Goal: Use online tool/utility

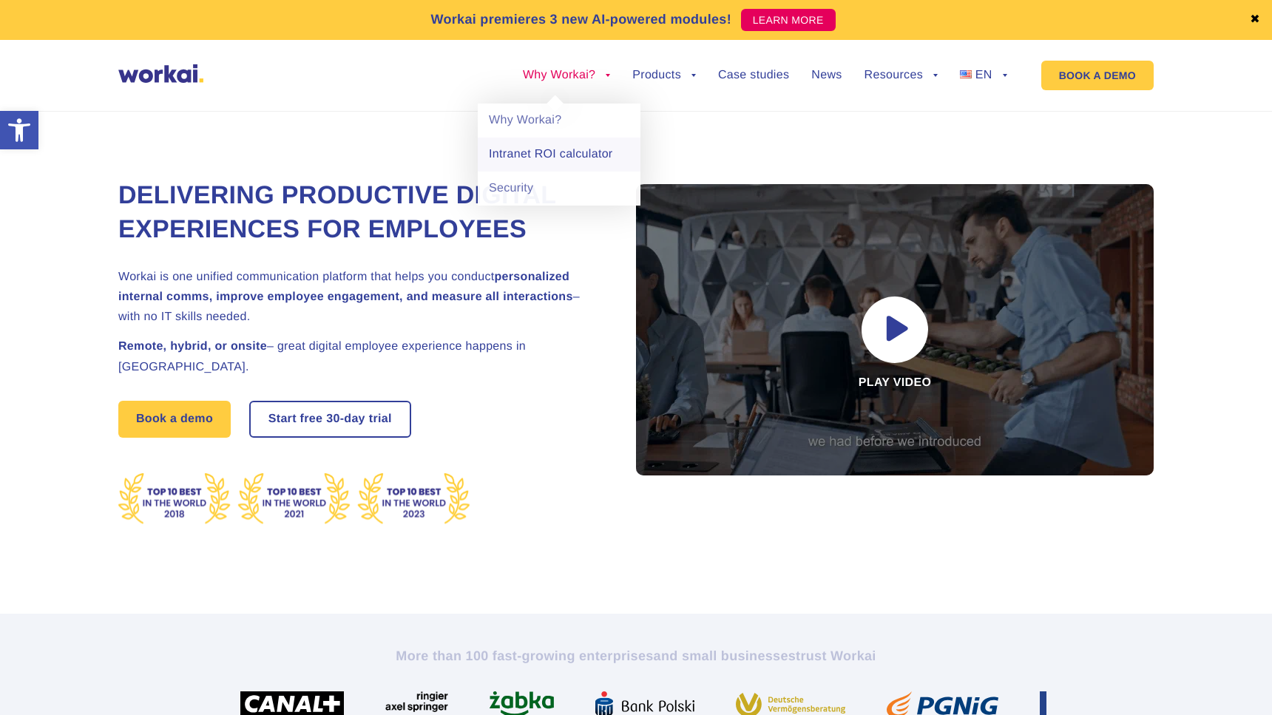
click at [573, 158] on link "Intranet ROI calculator" at bounding box center [559, 155] width 163 height 34
